Goal: Book appointment/travel/reservation

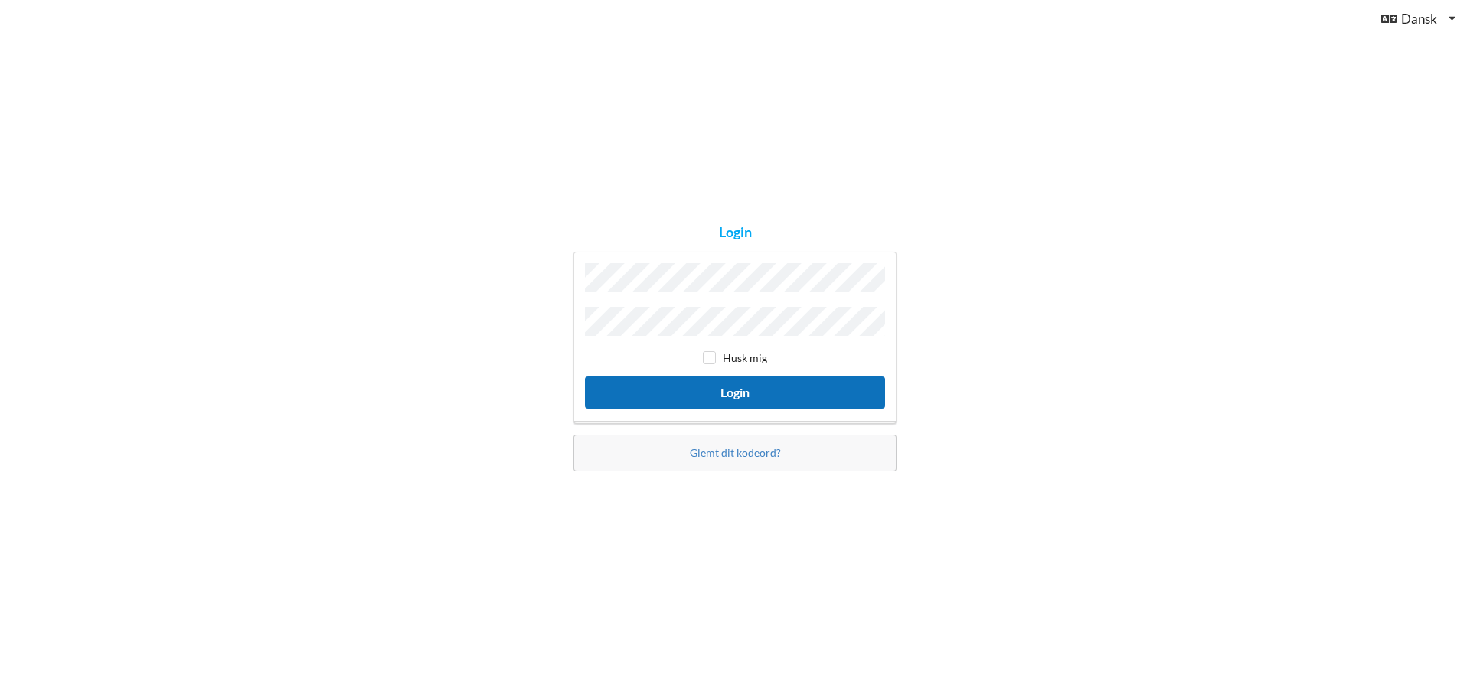
click at [758, 390] on button "Login" at bounding box center [735, 392] width 300 height 31
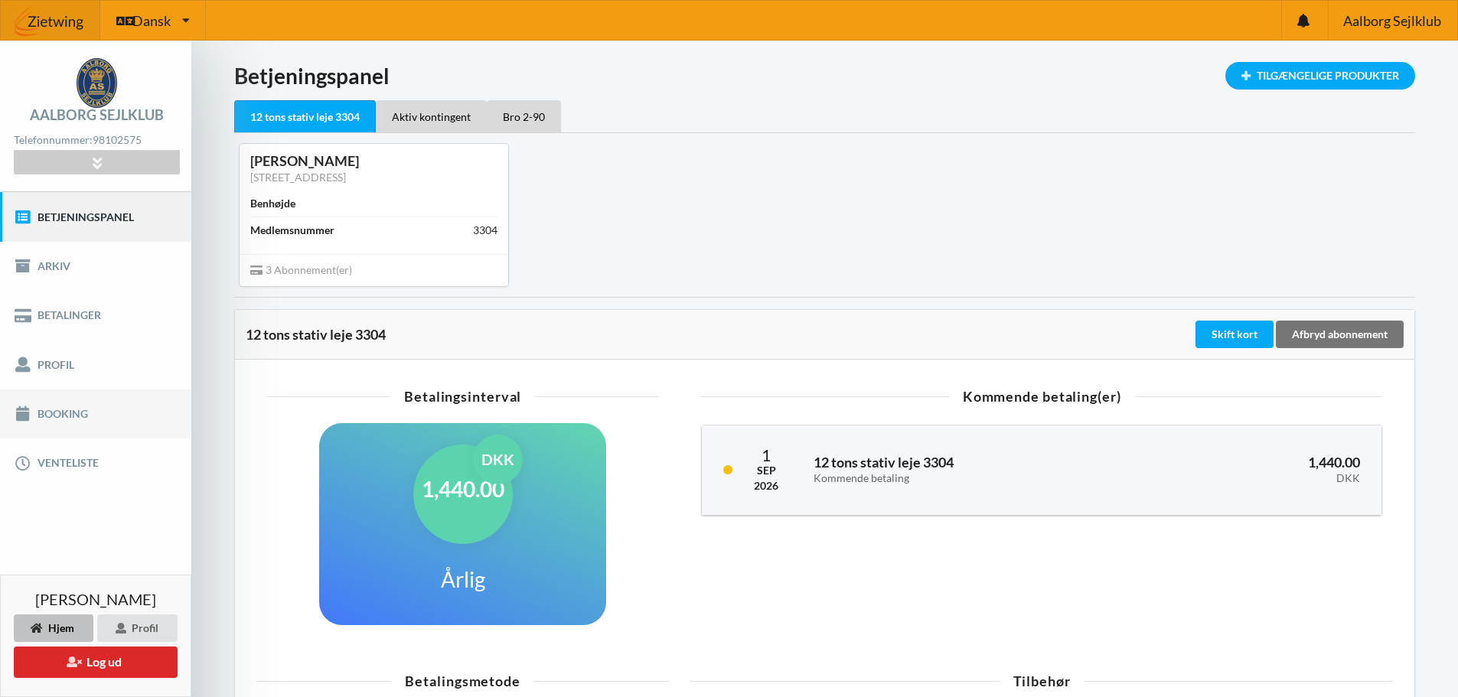
click at [64, 409] on link "Booking" at bounding box center [95, 414] width 191 height 49
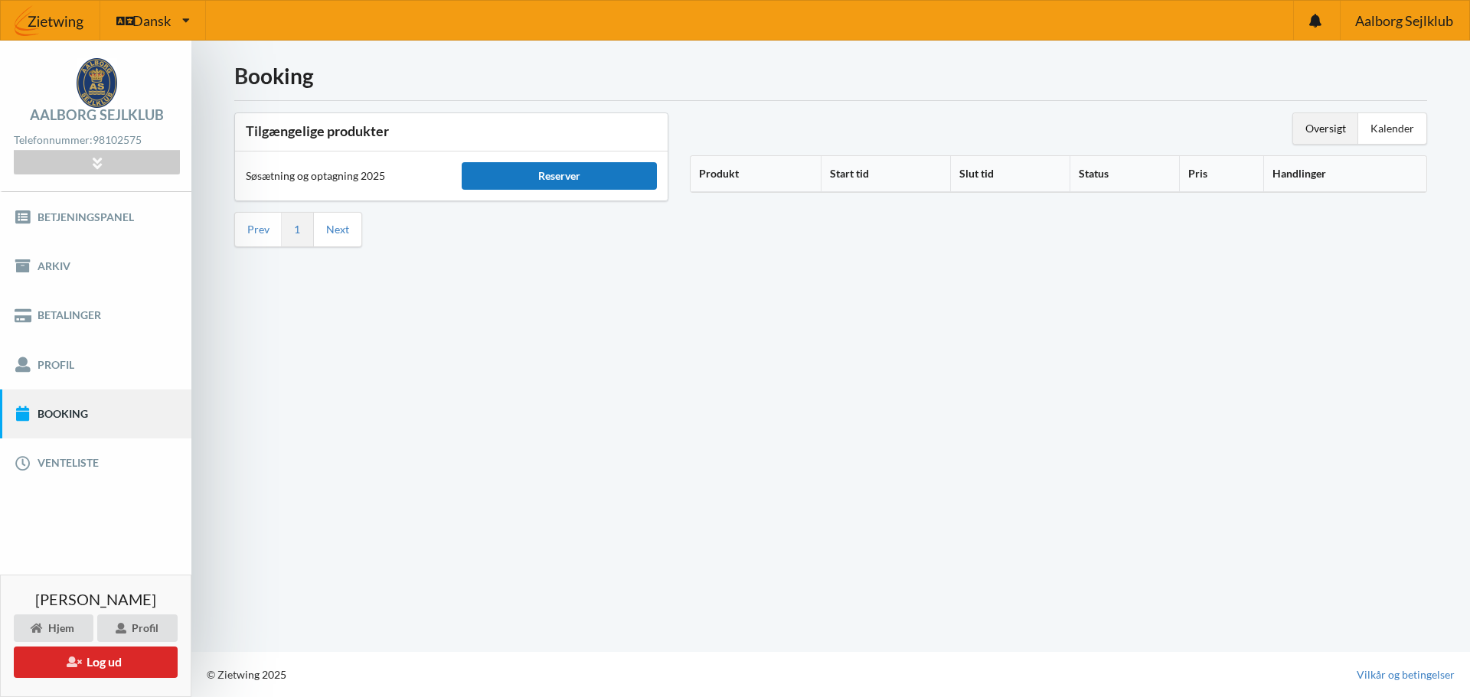
click at [563, 171] on div "Reserver" at bounding box center [559, 176] width 194 height 28
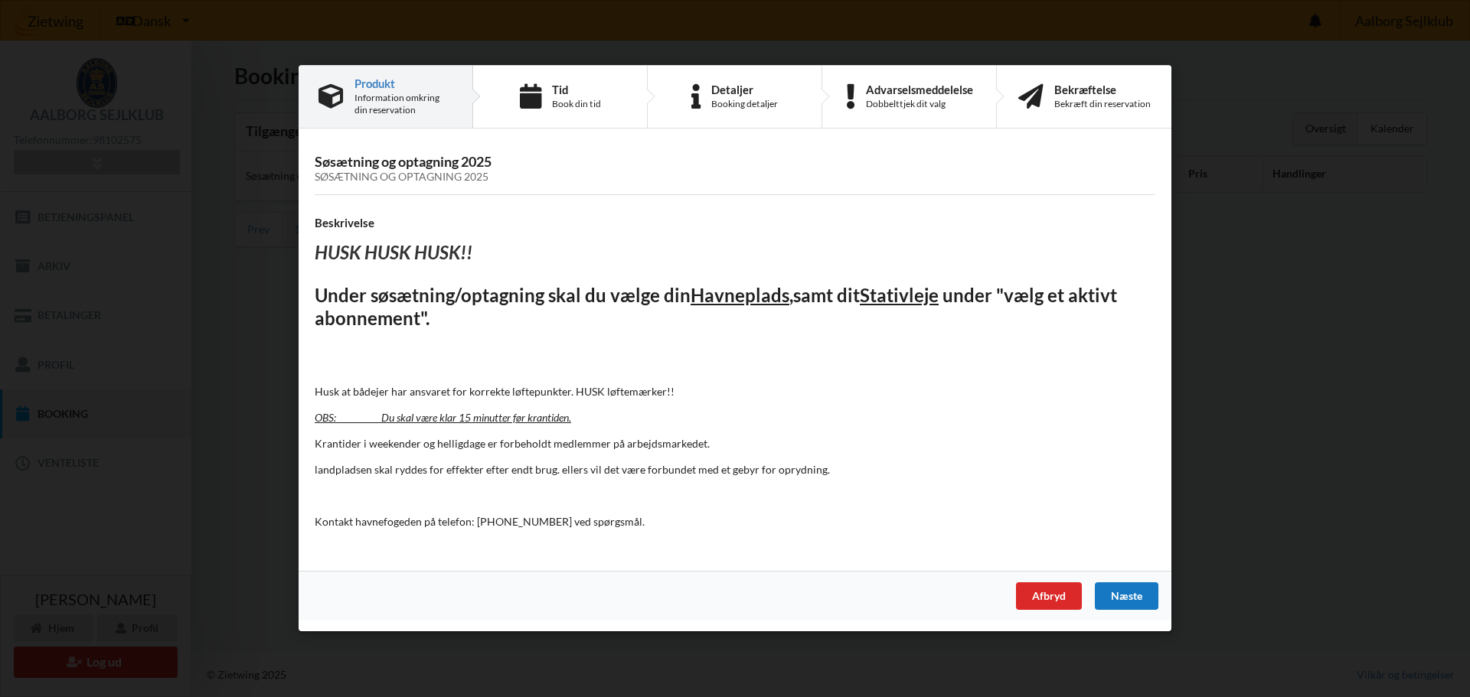
click at [1134, 595] on div "Næste" at bounding box center [1127, 597] width 64 height 28
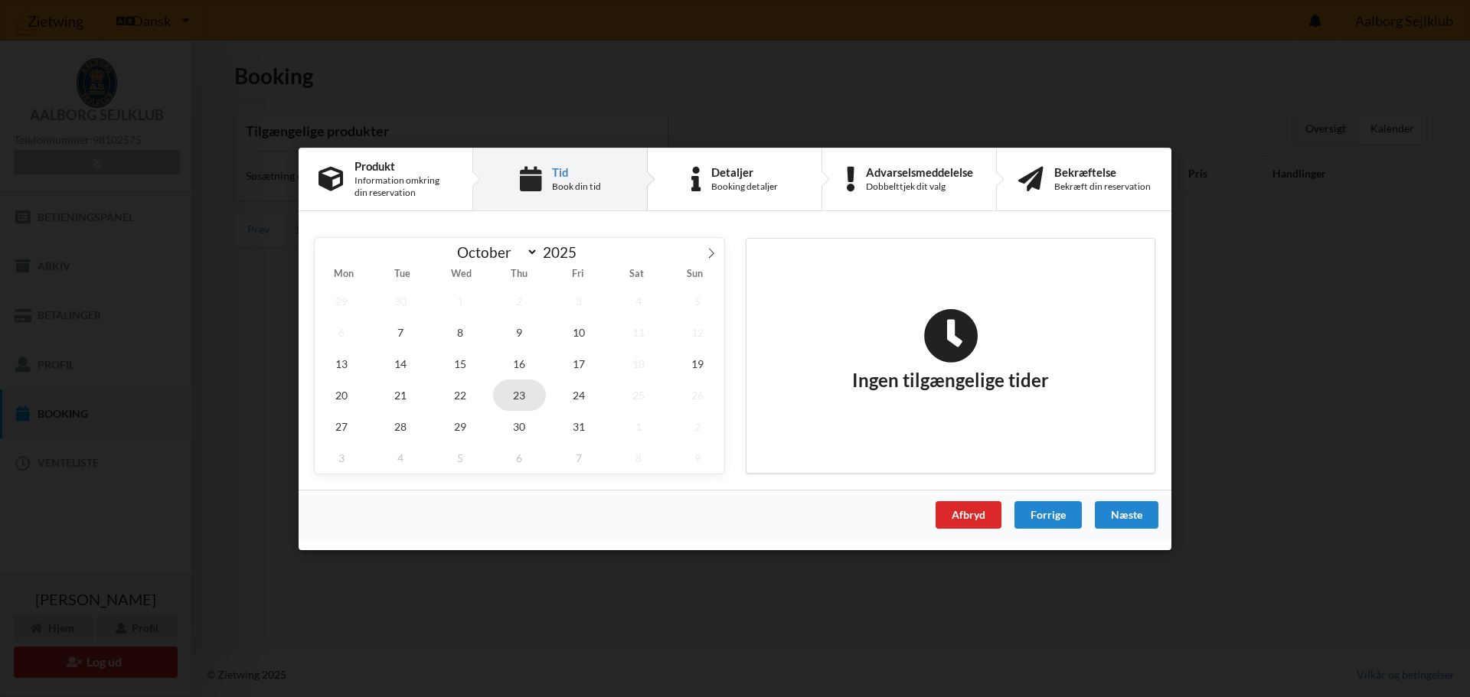
click at [517, 389] on span "23" at bounding box center [520, 394] width 54 height 31
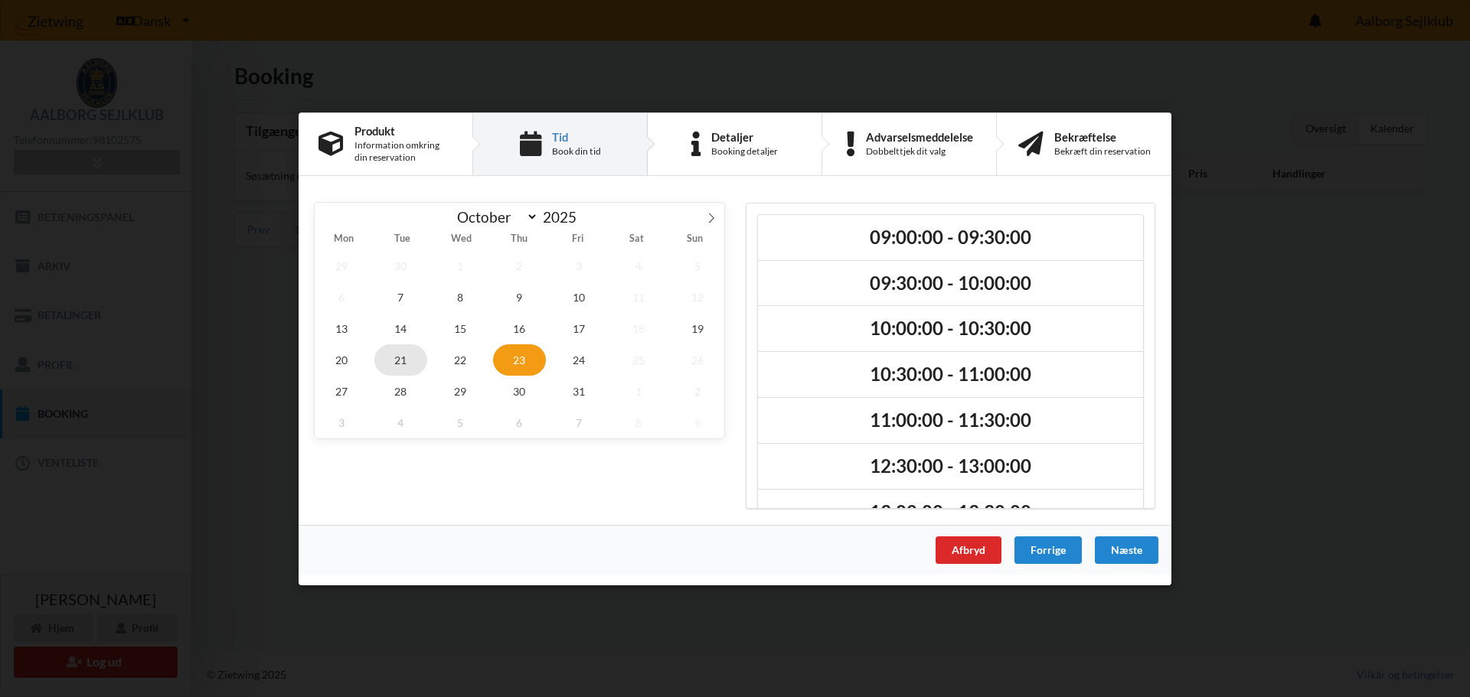
click at [396, 360] on span "21" at bounding box center [401, 359] width 54 height 31
click at [403, 390] on span "28" at bounding box center [401, 390] width 54 height 31
click at [404, 292] on span "7" at bounding box center [401, 296] width 54 height 31
click at [709, 214] on icon at bounding box center [711, 217] width 11 height 11
click at [574, 295] on span "7" at bounding box center [579, 296] width 54 height 31
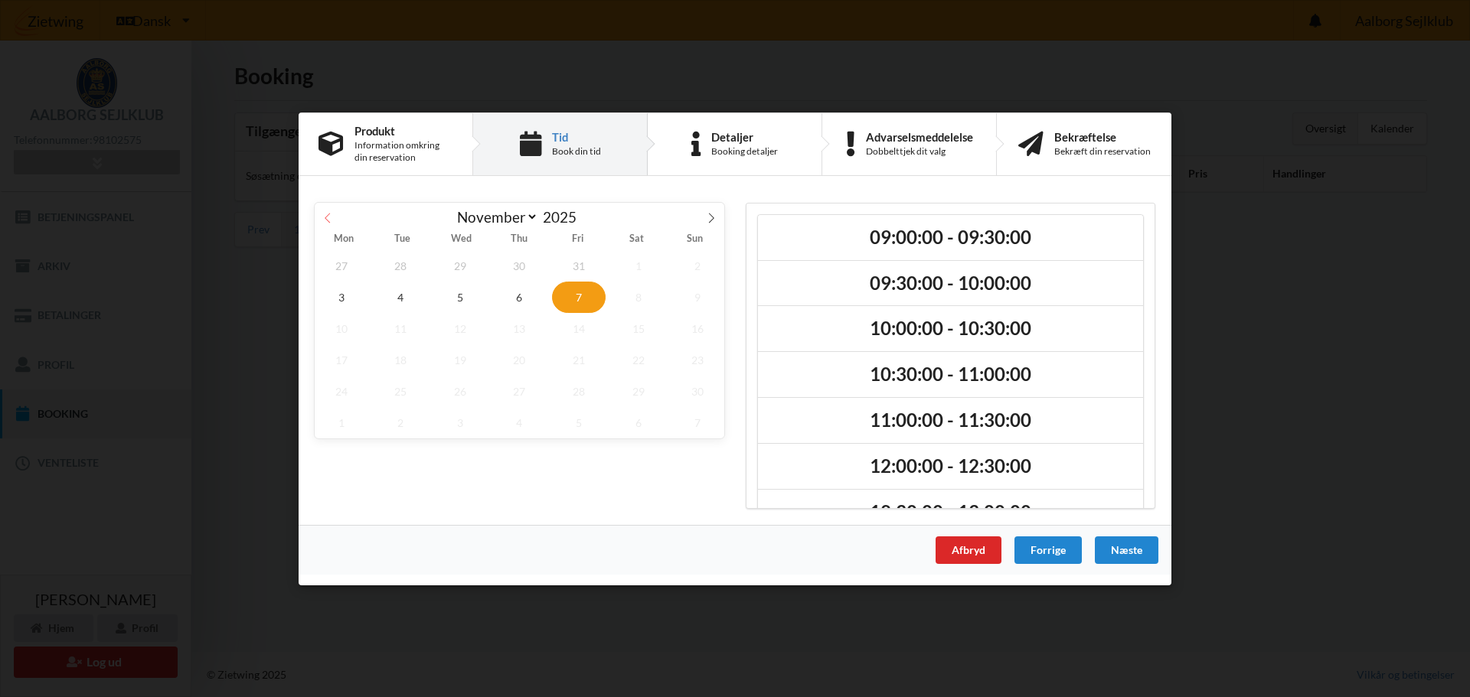
click at [327, 217] on icon at bounding box center [327, 217] width 11 height 11
select select "9"
click at [400, 355] on span "21" at bounding box center [401, 359] width 54 height 31
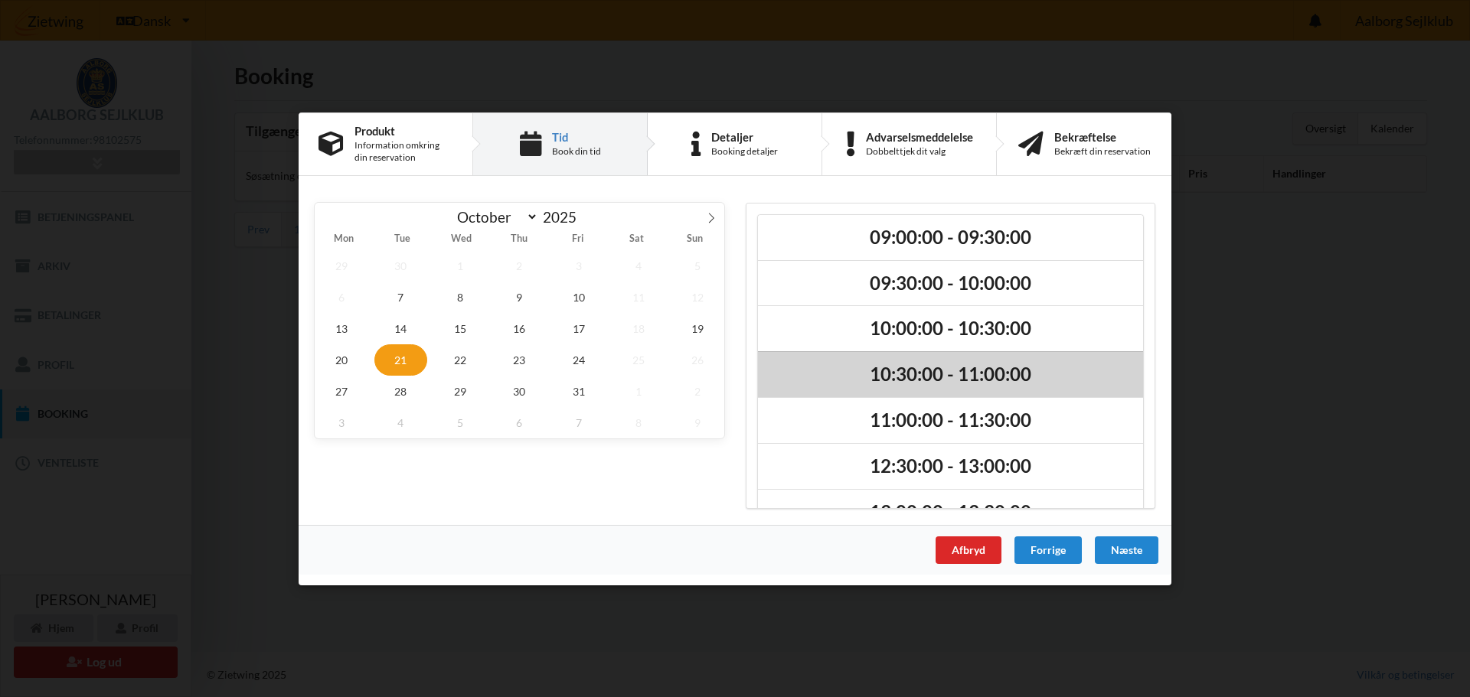
click at [911, 372] on h2 "10:30:00 - 11:00:00" at bounding box center [951, 375] width 364 height 24
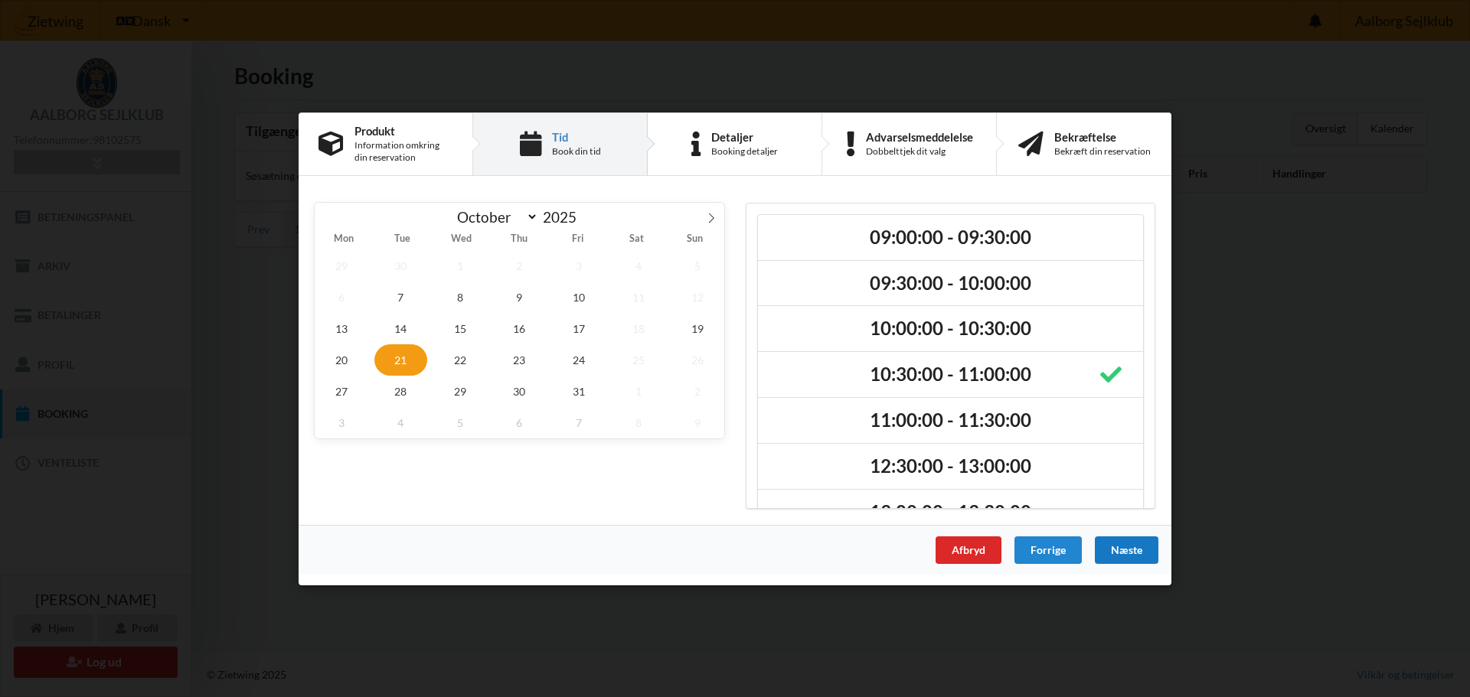
click at [1129, 548] on div "Næste" at bounding box center [1127, 550] width 64 height 28
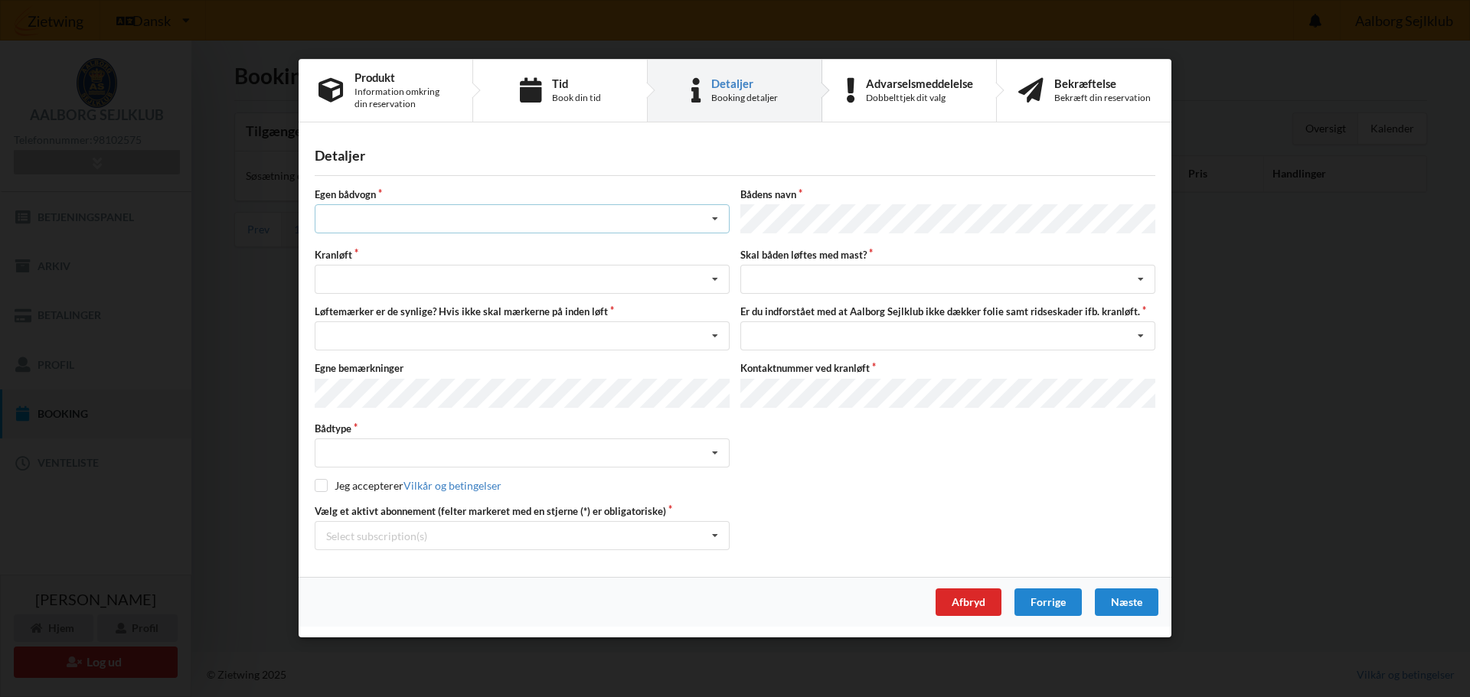
click at [406, 220] on div "Intet valg ja nej" at bounding box center [522, 219] width 415 height 29
click at [334, 307] on div "nej" at bounding box center [521, 304] width 413 height 28
click at [709, 277] on icon at bounding box center [714, 280] width 23 height 28
click at [357, 333] on div "Optagning" at bounding box center [521, 336] width 413 height 28
click at [721, 333] on icon at bounding box center [714, 337] width 23 height 28
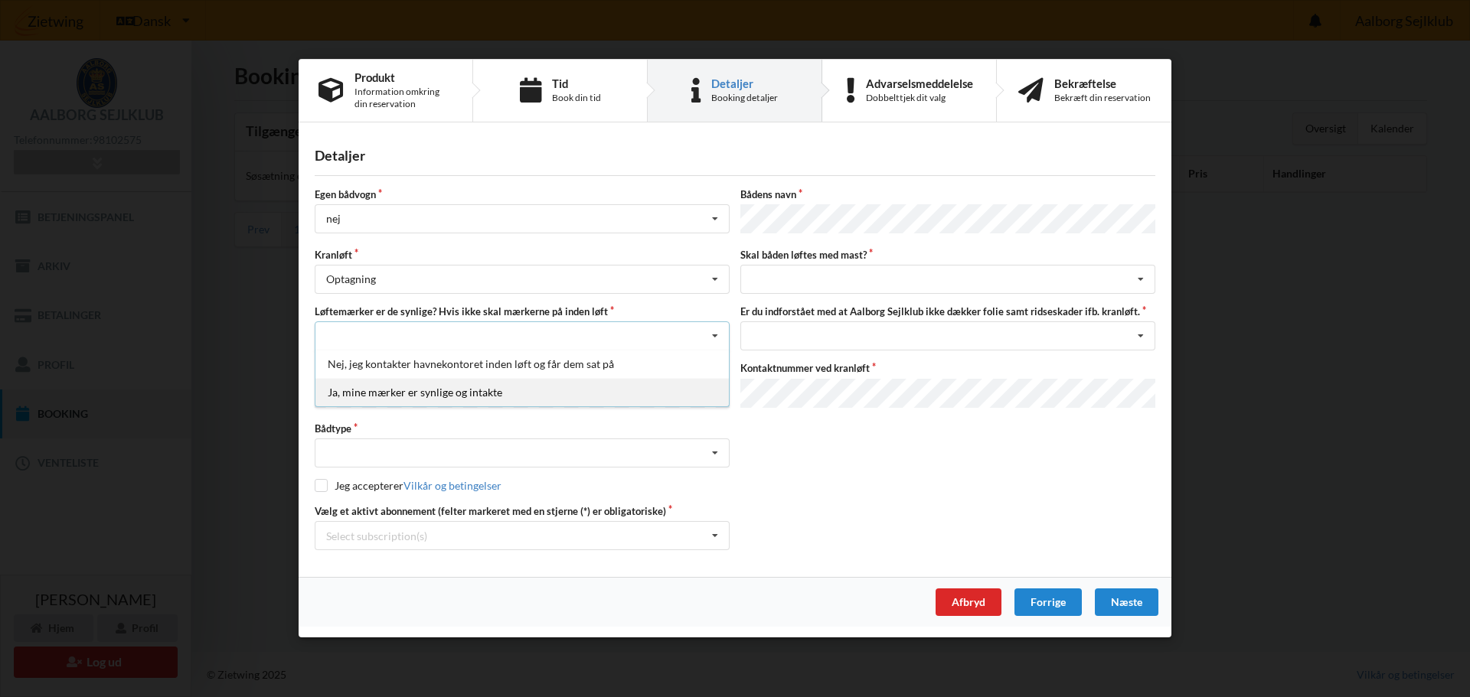
click at [410, 393] on div "Ja, mine mærker er synlige og intakte" at bounding box center [521, 393] width 413 height 28
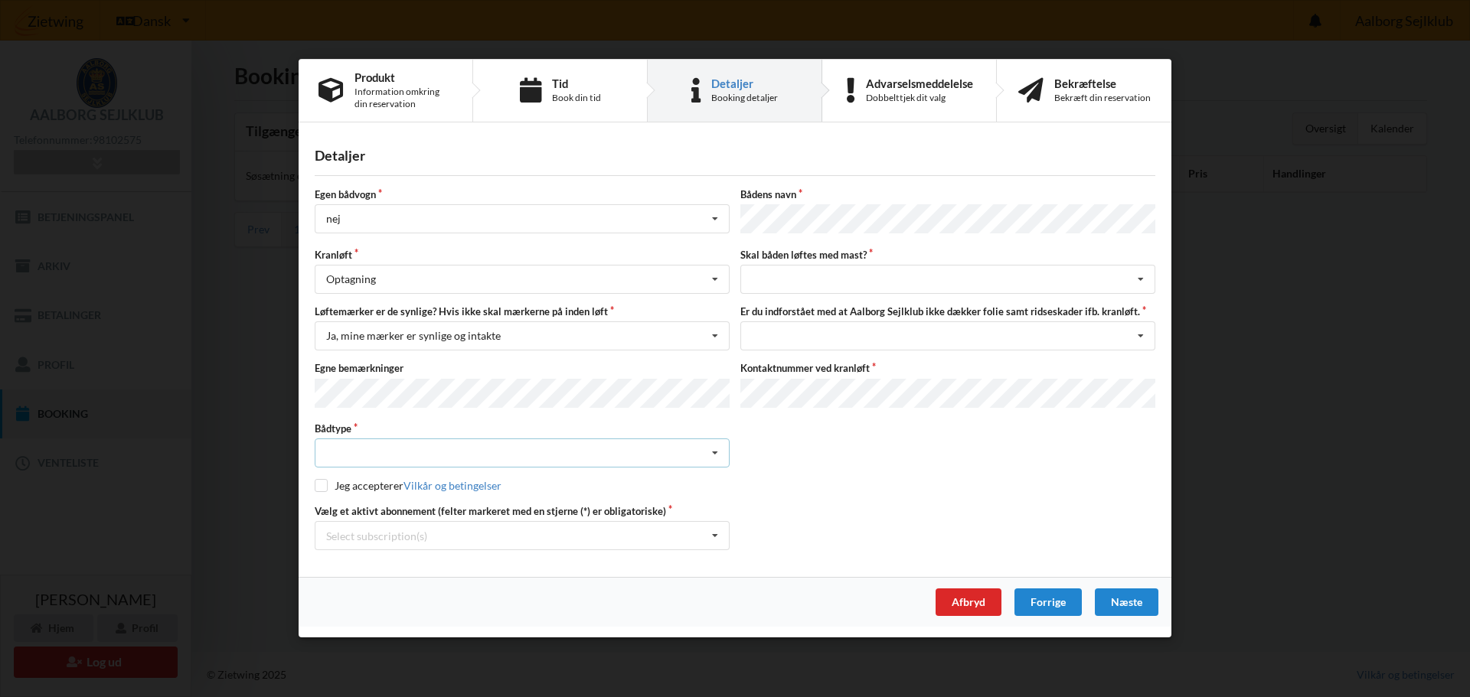
click at [716, 450] on icon at bounding box center [714, 454] width 23 height 28
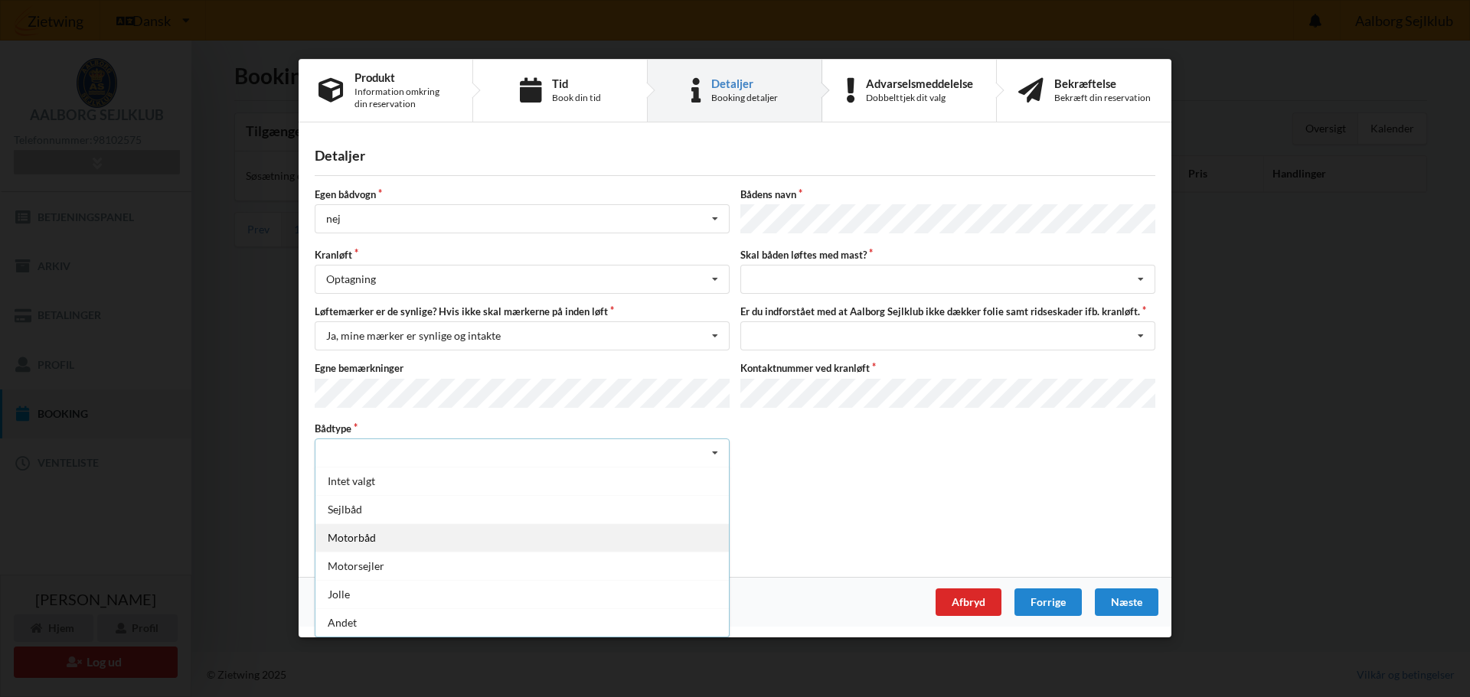
click at [365, 534] on div "Motorbåd" at bounding box center [521, 538] width 413 height 28
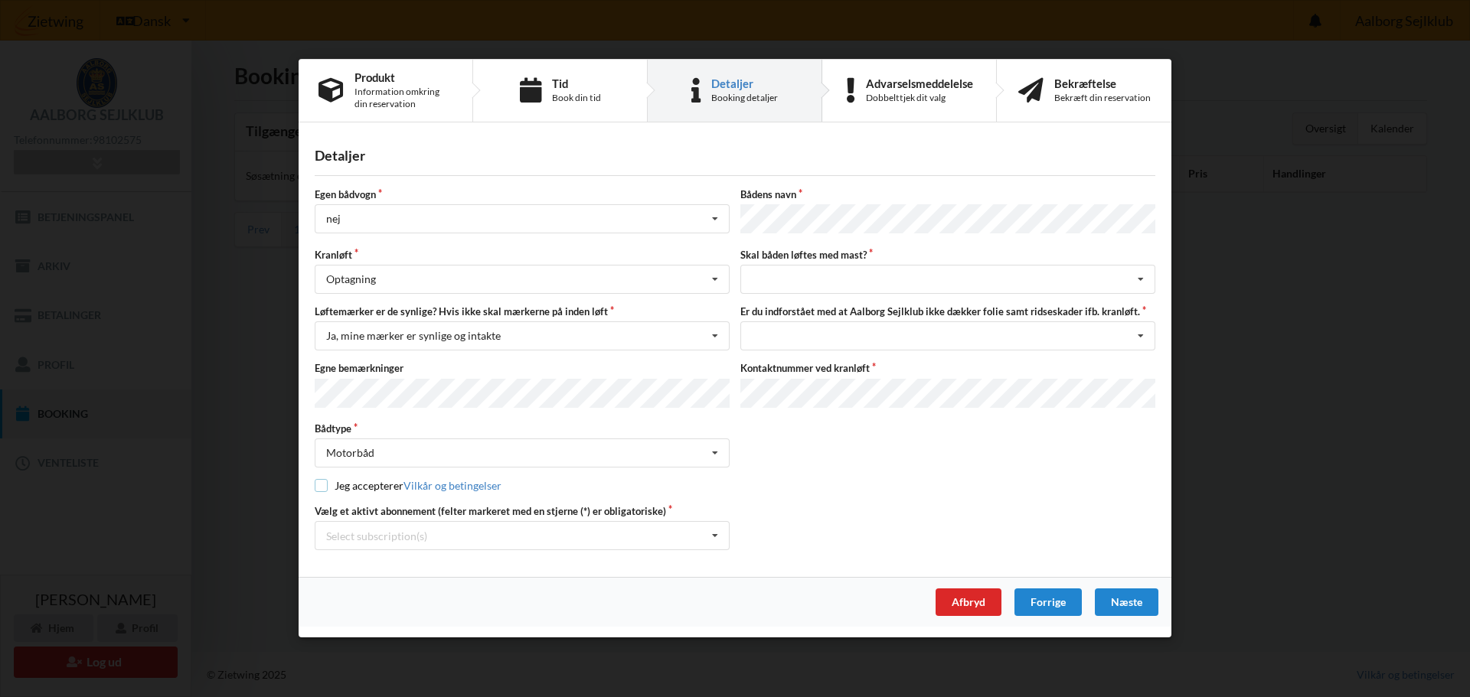
click at [319, 481] on input "checkbox" at bounding box center [321, 486] width 13 height 13
checkbox input "true"
click at [1144, 278] on icon at bounding box center [1140, 280] width 23 height 28
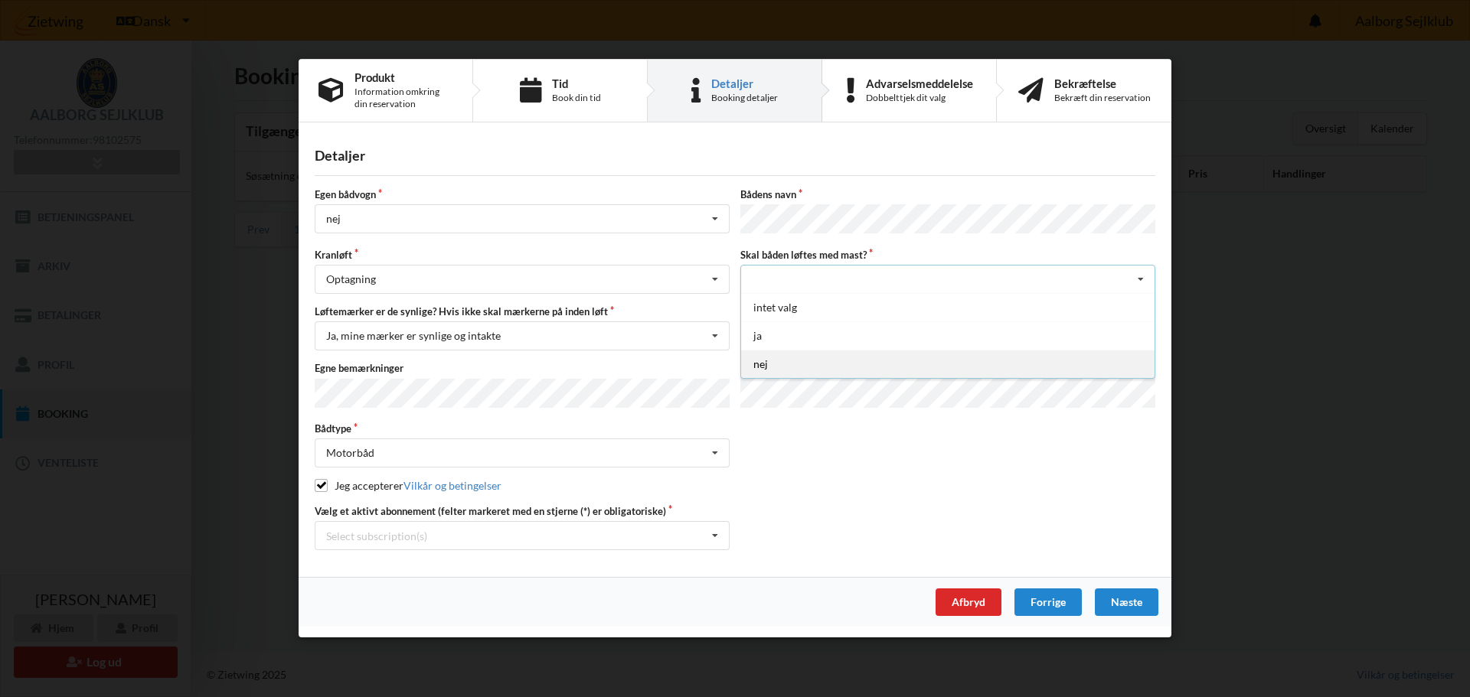
click at [767, 364] on div "nej" at bounding box center [947, 365] width 413 height 28
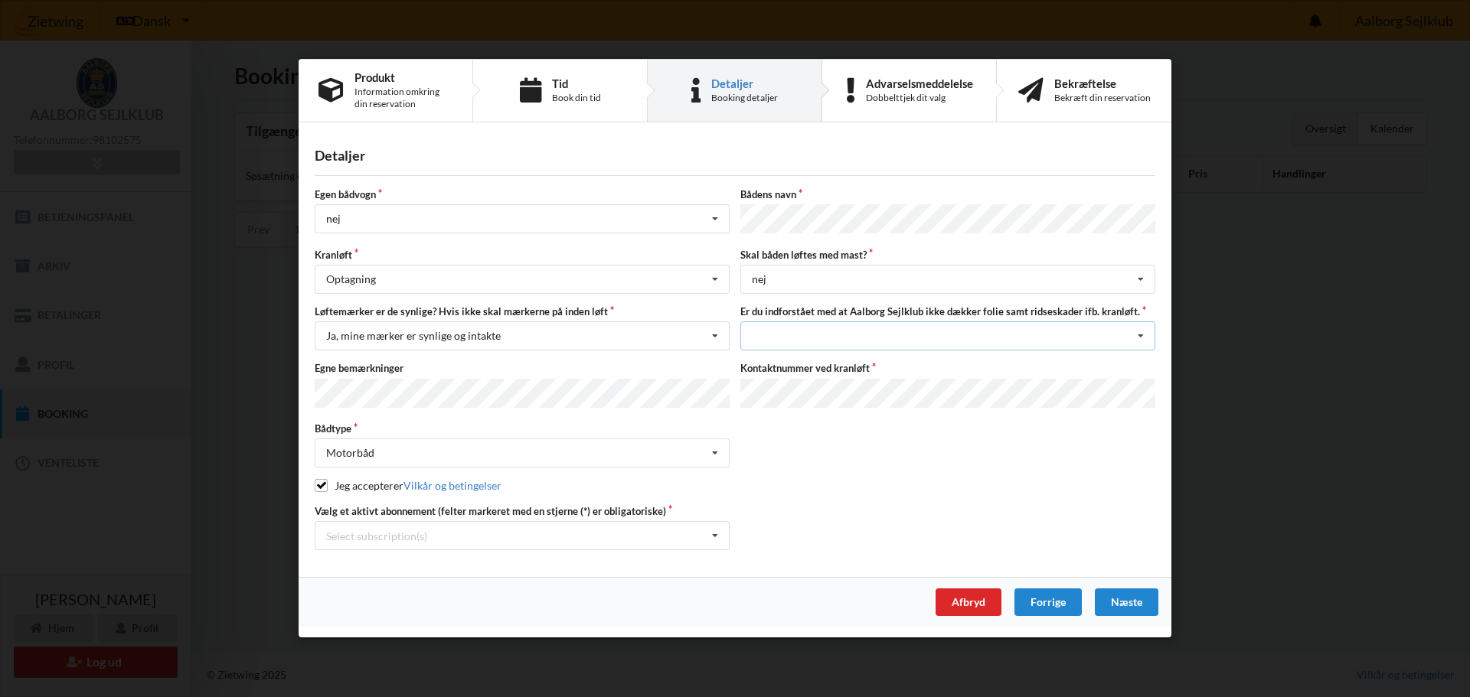
click at [1140, 336] on icon at bounding box center [1140, 337] width 23 height 28
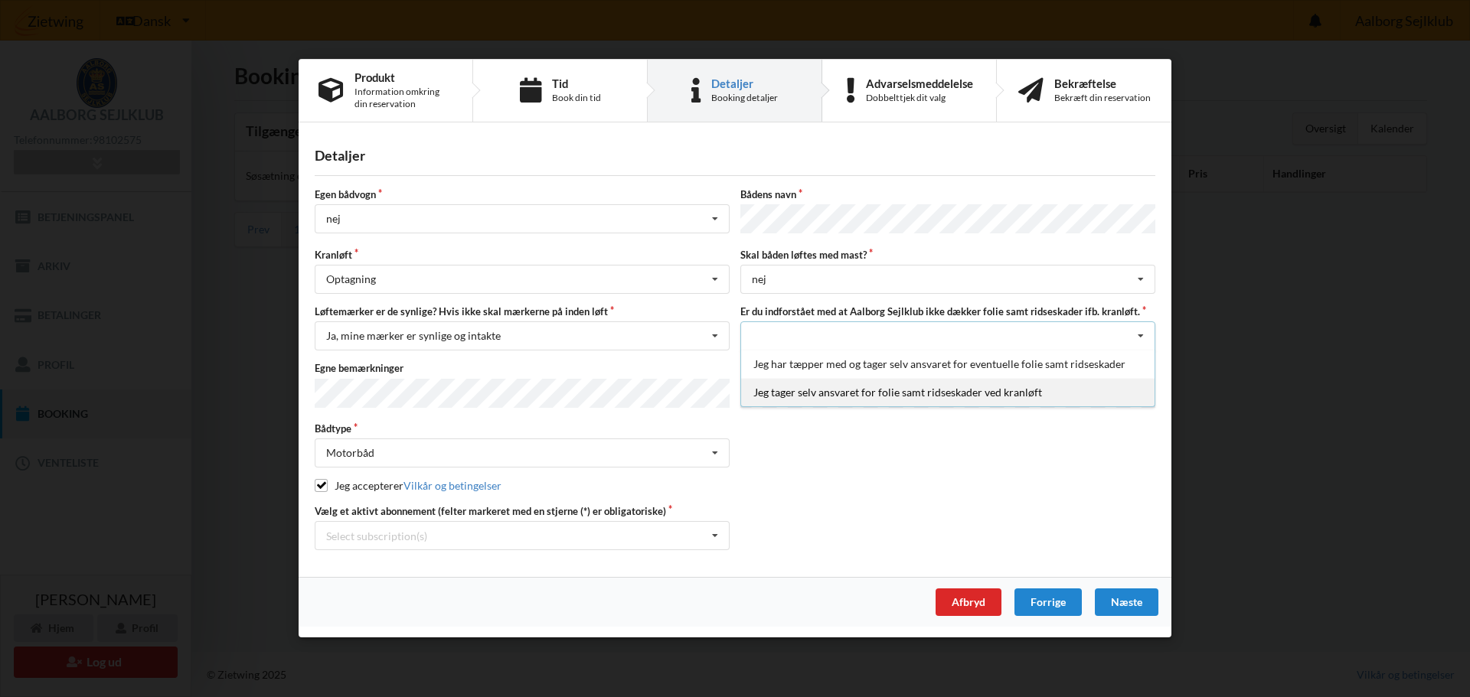
click at [846, 395] on div "Jeg tager selv ansvaret for folie samt ridseskader ved kranløft" at bounding box center [947, 393] width 413 height 28
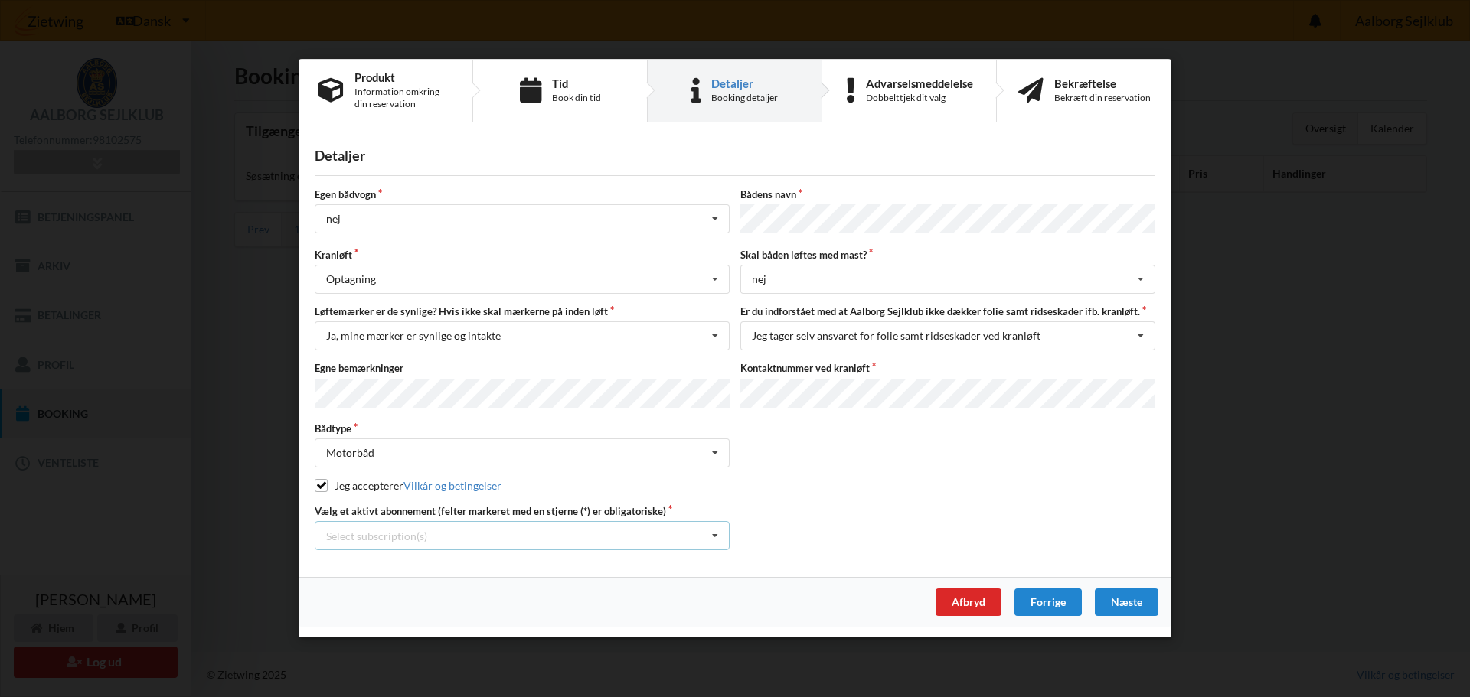
click at [714, 532] on icon at bounding box center [714, 537] width 23 height 28
click at [410, 562] on div "* 12 tons stativ leje 3304" at bounding box center [521, 564] width 413 height 28
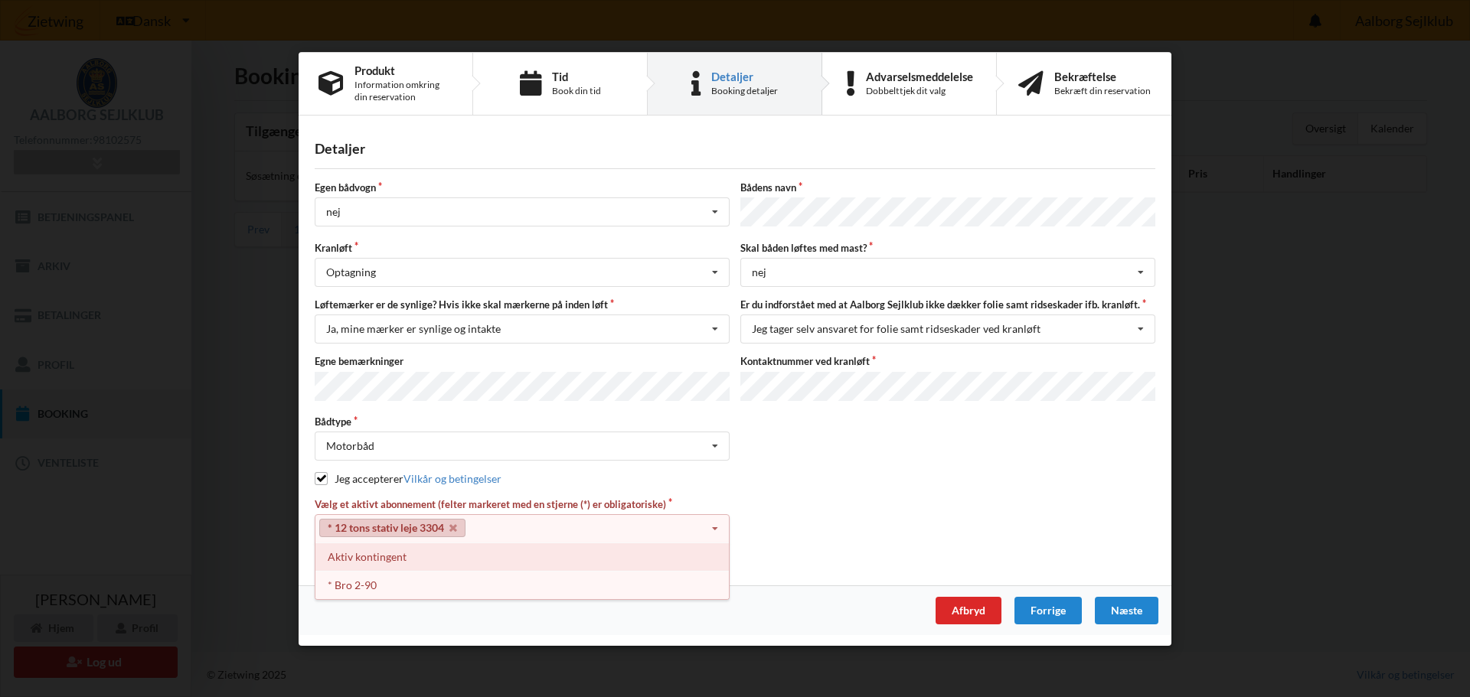
click at [377, 550] on div "Aktiv kontingent" at bounding box center [521, 557] width 413 height 28
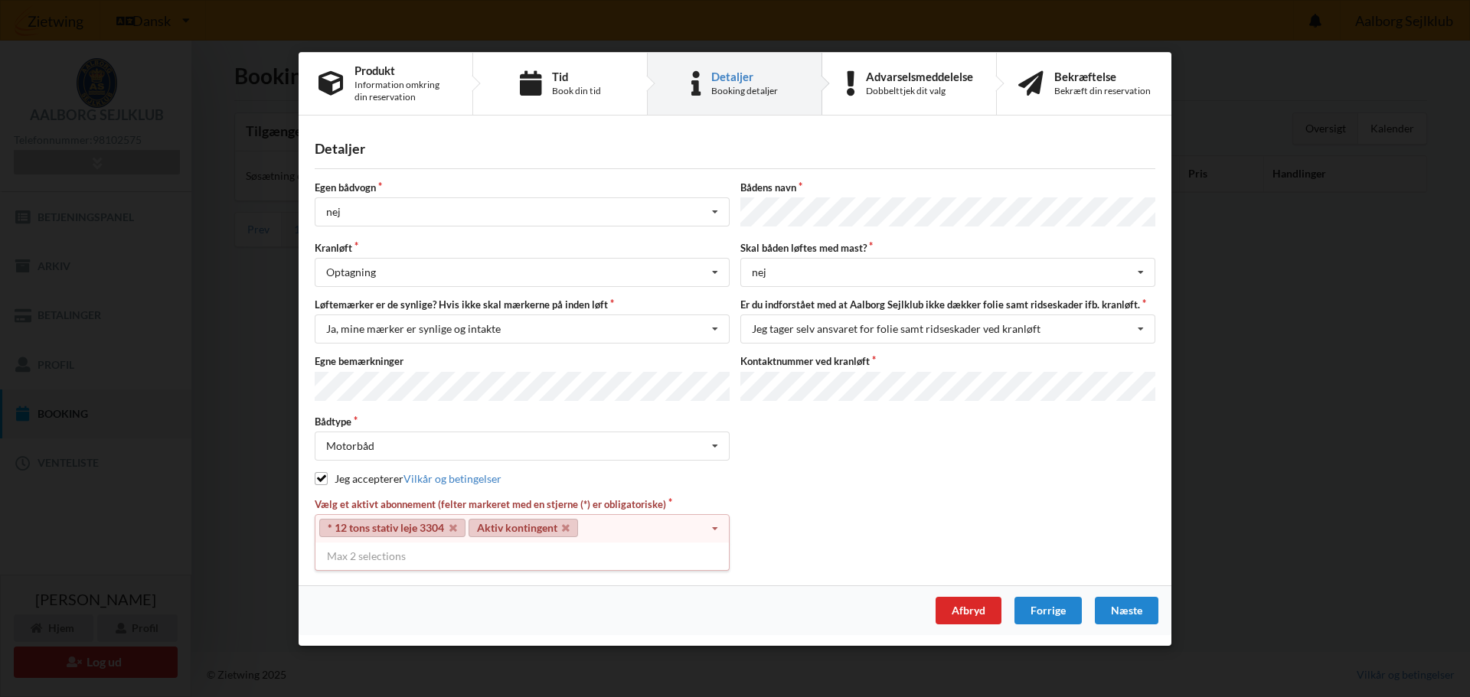
click at [714, 526] on icon at bounding box center [714, 529] width 23 height 28
click at [570, 524] on icon at bounding box center [566, 529] width 8 height 10
click at [715, 524] on icon at bounding box center [714, 529] width 23 height 28
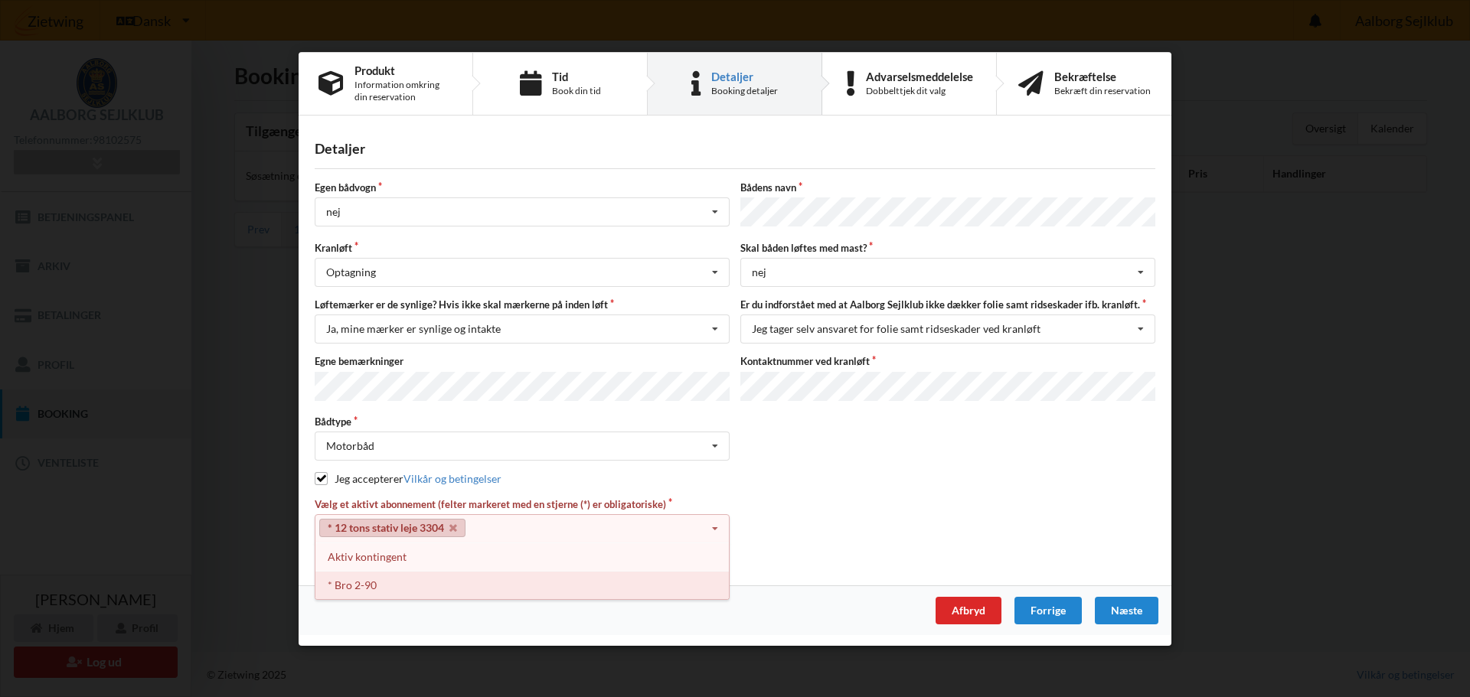
click at [380, 575] on div "* Bro 2-90" at bounding box center [521, 585] width 413 height 28
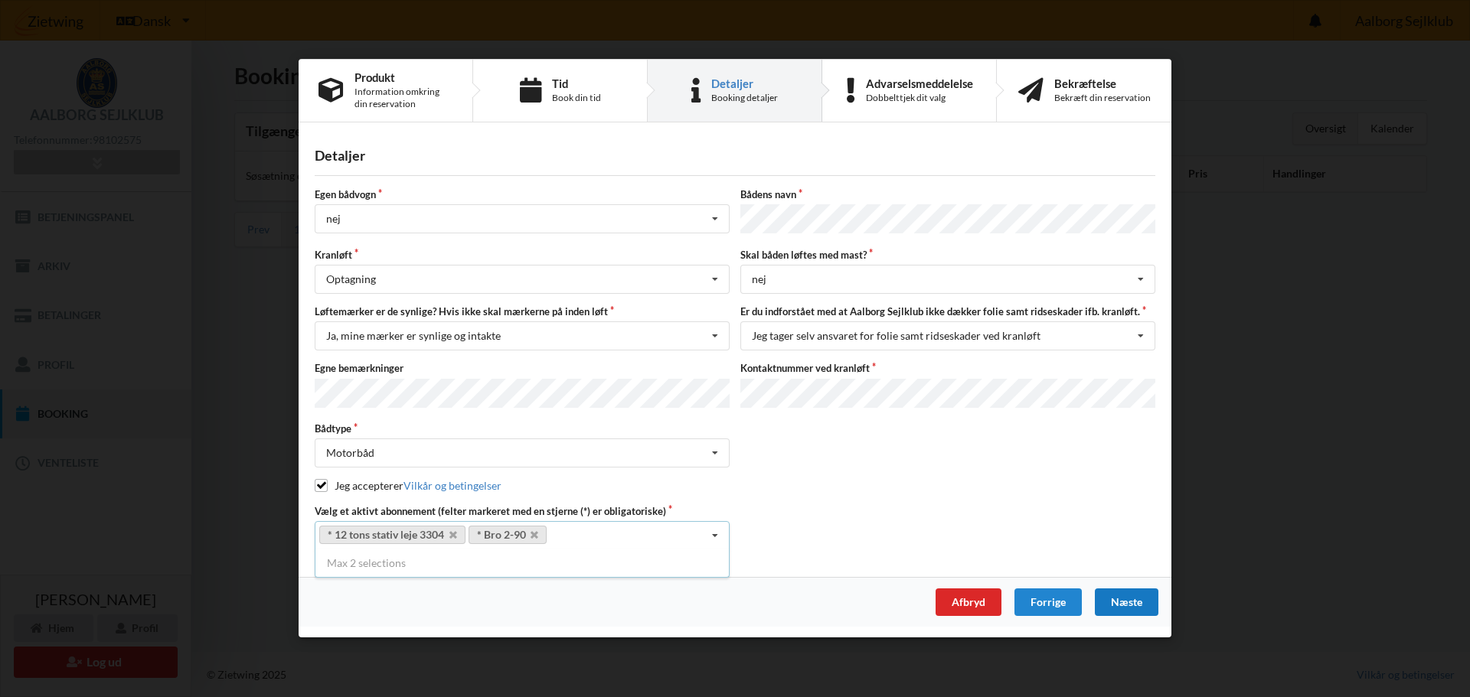
click at [1123, 596] on div "Næste" at bounding box center [1127, 603] width 64 height 28
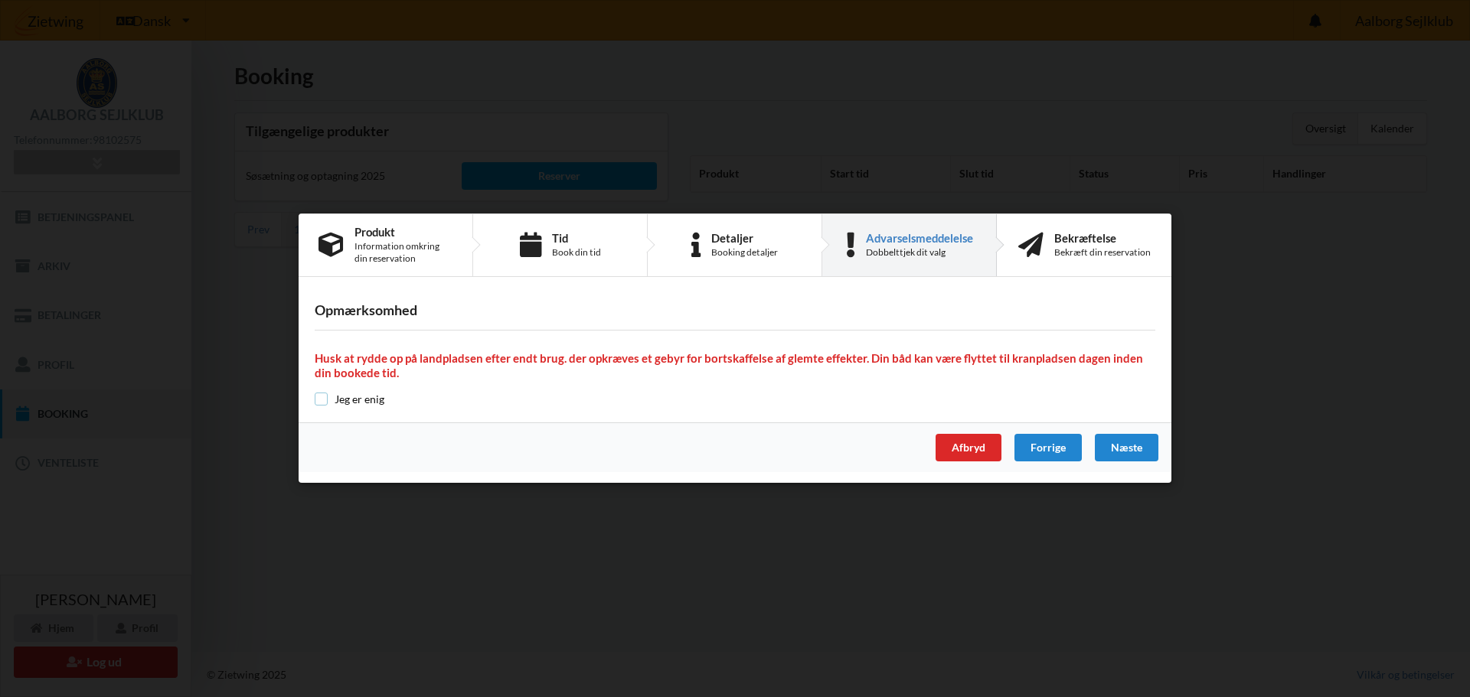
click at [325, 400] on input "checkbox" at bounding box center [321, 399] width 13 height 13
checkbox input "true"
click at [1140, 449] on div "Næste" at bounding box center [1127, 449] width 64 height 28
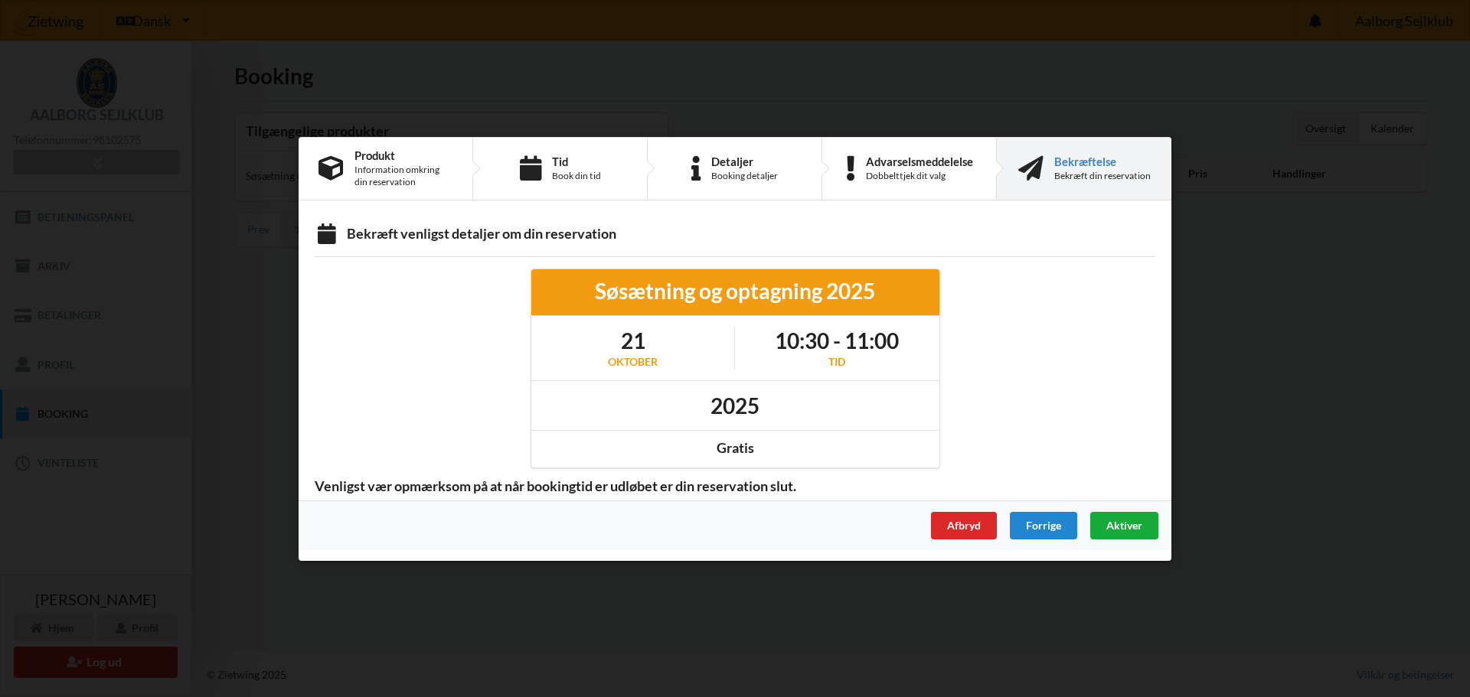
click at [1128, 518] on div "Aktiver" at bounding box center [1124, 525] width 68 height 28
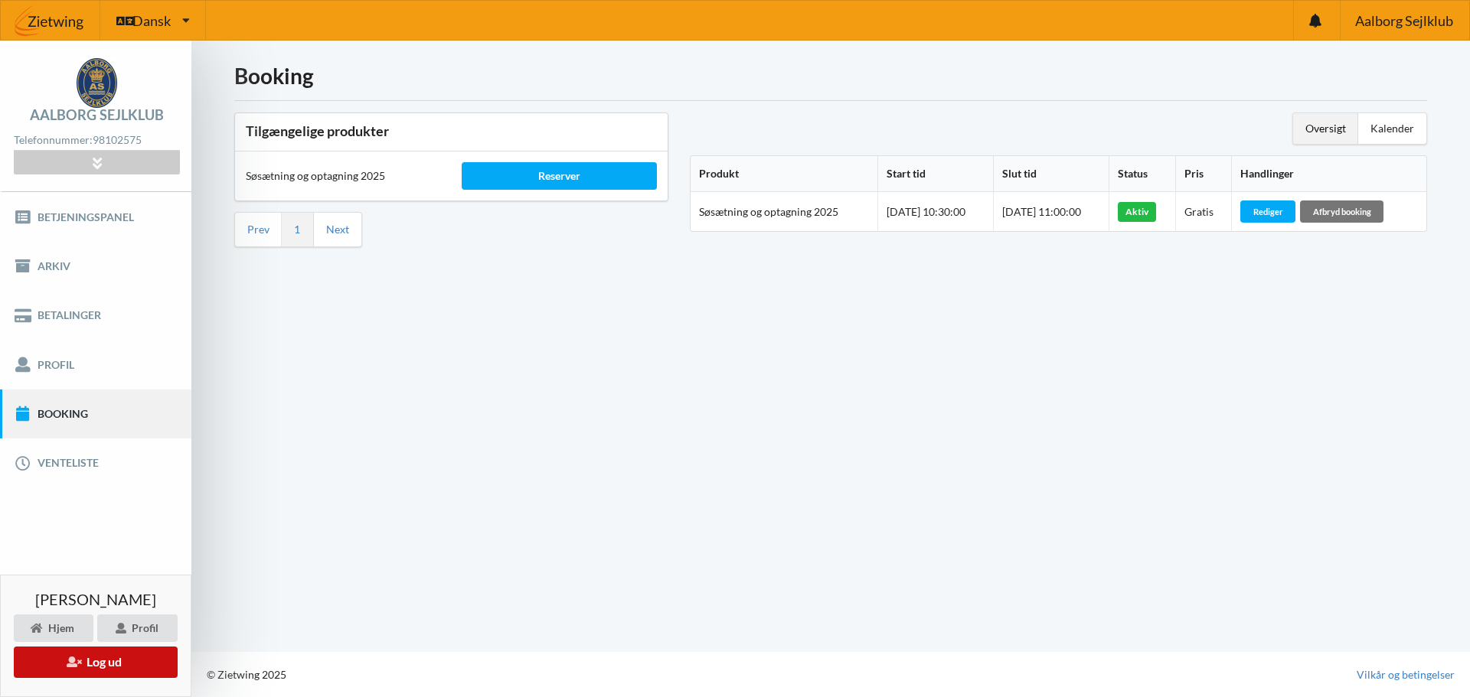
click at [94, 660] on button "Log ud" at bounding box center [96, 662] width 164 height 31
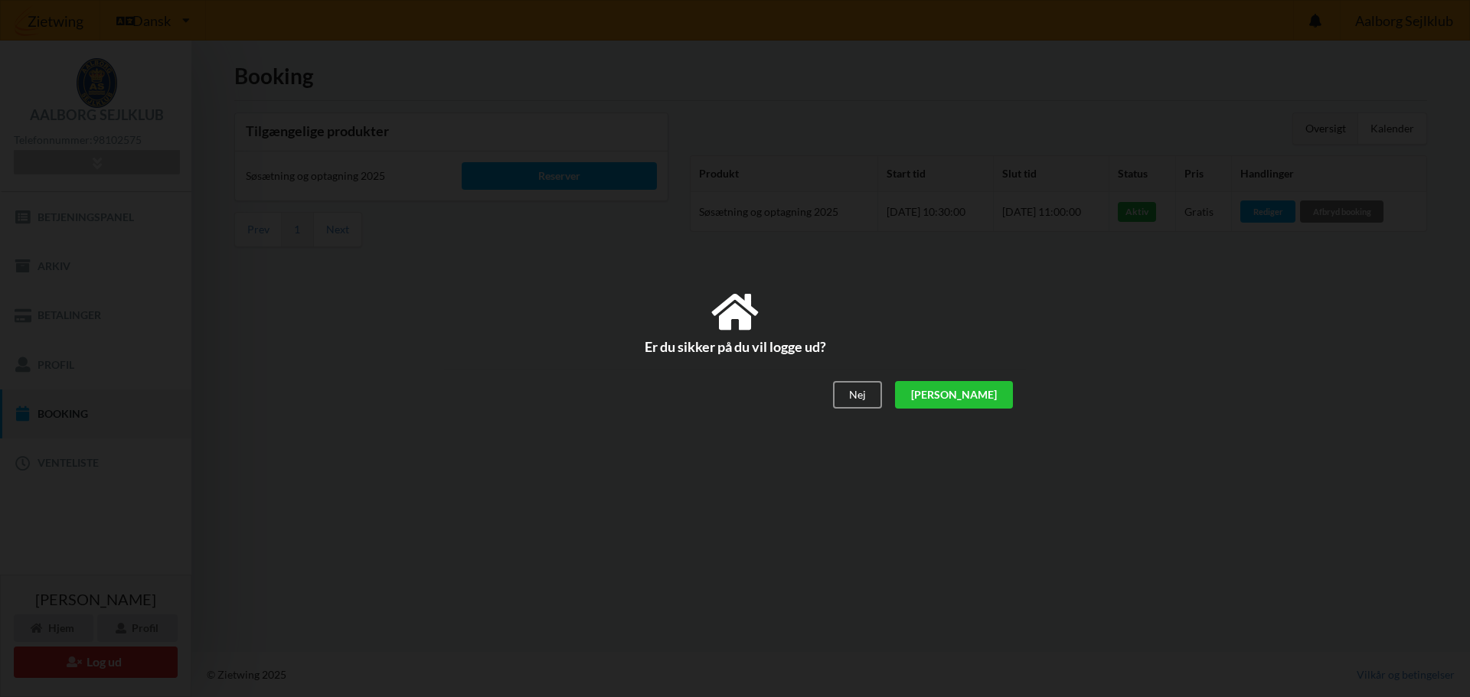
click at [985, 395] on div "[PERSON_NAME]" at bounding box center [954, 395] width 118 height 28
